Goal: Information Seeking & Learning: Learn about a topic

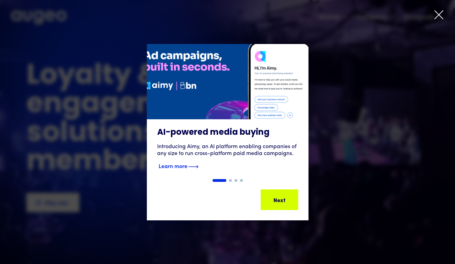
click at [277, 102] on img "1 of 4" at bounding box center [228, 81] width 194 height 91
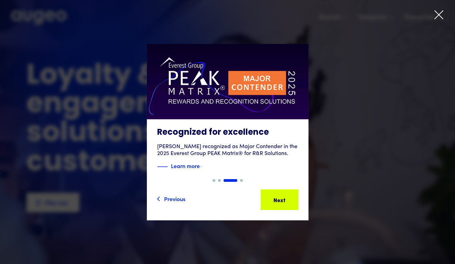
click at [440, 14] on icon at bounding box center [439, 15] width 8 height 8
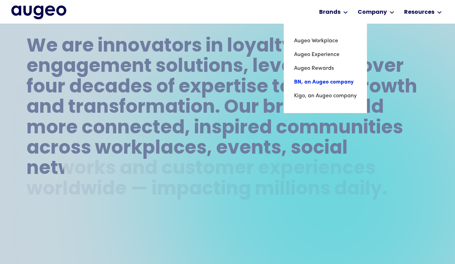
scroll to position [316, 0]
click at [322, 98] on link "Kigo, an Augeo company" at bounding box center [325, 96] width 64 height 14
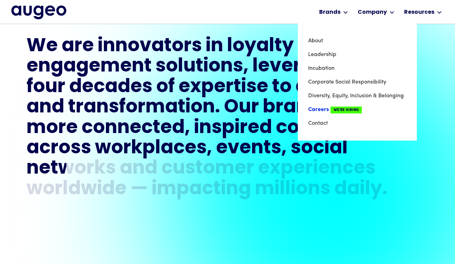
click at [328, 107] on link "Careers We're Hiring" at bounding box center [357, 110] width 98 height 14
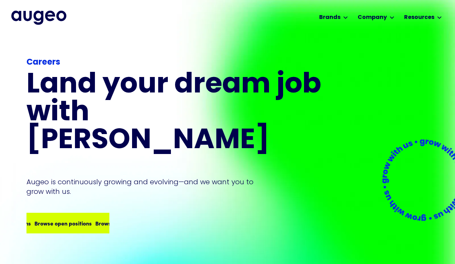
click at [80, 219] on div "Browse open positions" at bounding box center [51, 223] width 57 height 8
